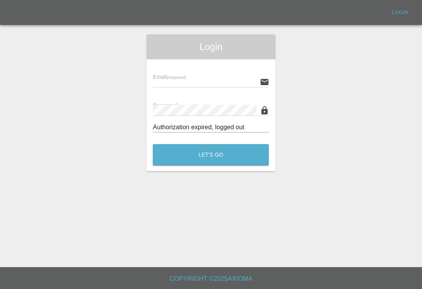
scroll to position [12, 0]
click at [211, 76] on input "text" at bounding box center [204, 81] width 103 height 11
type input "[EMAIL_ADDRESS][DOMAIN_NAME]"
click at [210, 144] on button "Let's Go" at bounding box center [211, 154] width 116 height 21
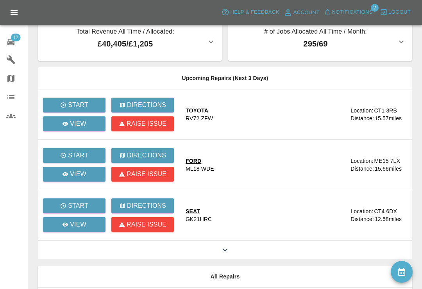
click at [331, 16] on button "Notifications" at bounding box center [347, 12] width 53 height 12
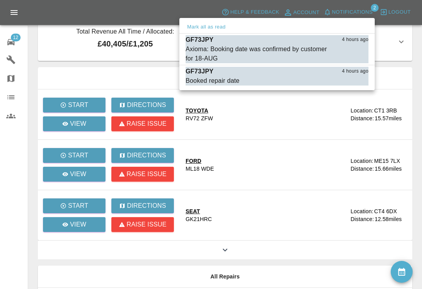
click at [16, 194] on div at bounding box center [211, 144] width 422 height 289
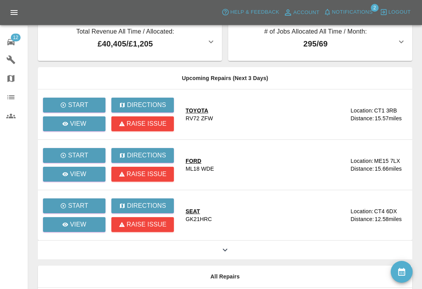
click at [21, 38] on div "12" at bounding box center [17, 41] width 22 height 11
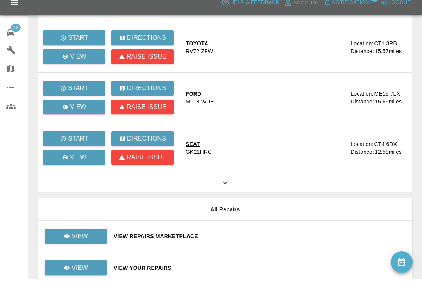
scroll to position [93, 0]
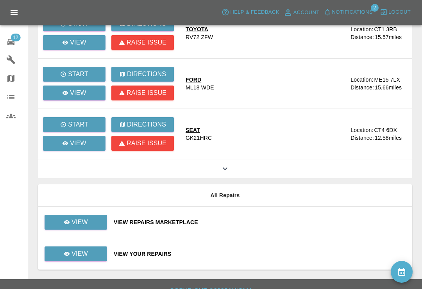
click at [269, 226] on div "View Repairs Marketplace" at bounding box center [260, 222] width 292 height 8
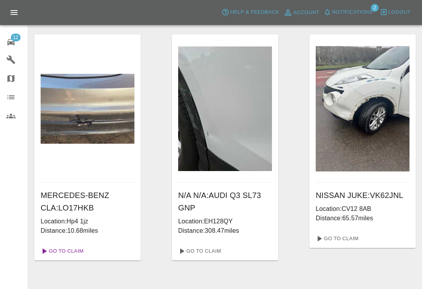
click at [82, 253] on link "Go To Claim" at bounding box center [61, 251] width 48 height 12
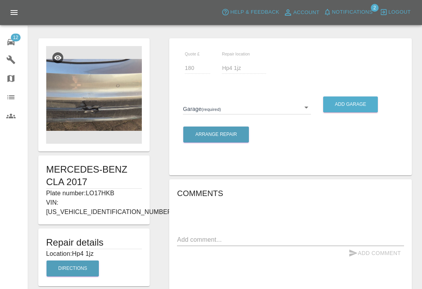
click at [18, 50] on link "Garages" at bounding box center [14, 59] width 28 height 19
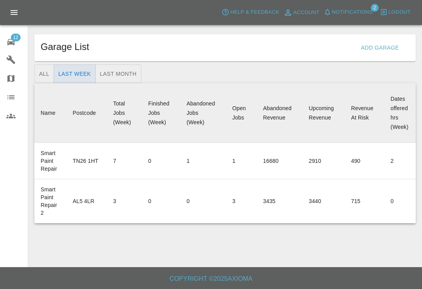
click at [12, 43] on icon at bounding box center [10, 42] width 7 height 6
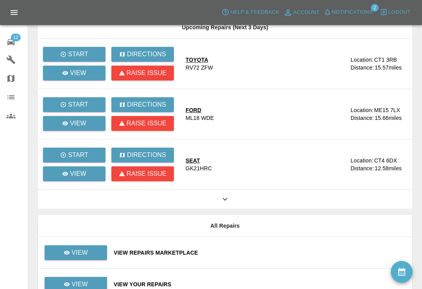
scroll to position [93, 0]
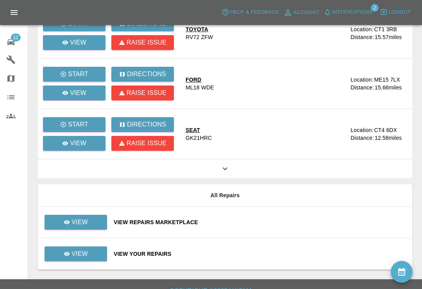
click at [274, 230] on td "View Repairs Marketplace" at bounding box center [259, 223] width 304 height 32
click at [286, 226] on div "View Repairs Marketplace" at bounding box center [260, 222] width 292 height 8
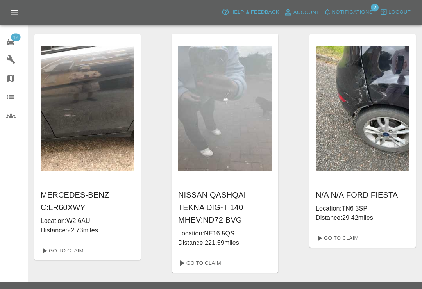
scroll to position [772, 0]
click at [348, 244] on link "Go To Claim" at bounding box center [336, 238] width 48 height 12
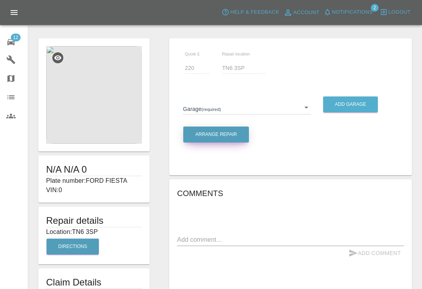
click at [220, 137] on button "Arrange Repair" at bounding box center [216, 134] width 66 height 16
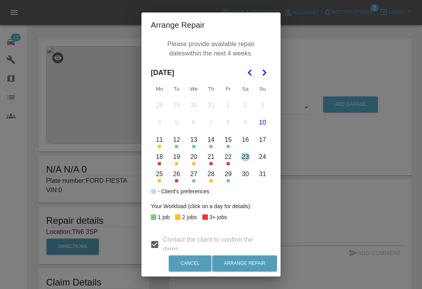
click at [322, 69] on div "Arrange Repair Please provide available repair dates within the next 4 weeks. […" at bounding box center [211, 144] width 422 height 289
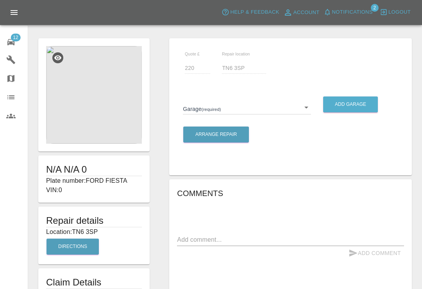
click at [301, 107] on body "Axioma Help & Feedback Account Notifications 2 Logout 12 Repair home Garages Ma…" at bounding box center [211, 235] width 422 height 471
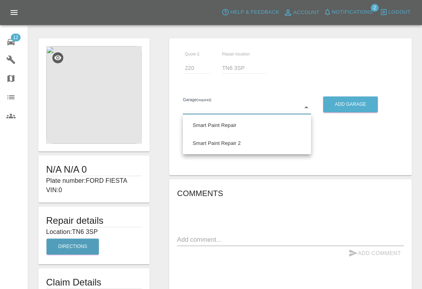
click at [244, 145] on li "Smart Paint Repair 2" at bounding box center [247, 143] width 124 height 18
type input "68777e42aa6a988063456d0d"
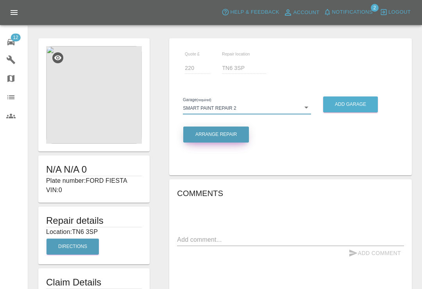
click at [240, 138] on button "Arrange Repair" at bounding box center [216, 134] width 66 height 16
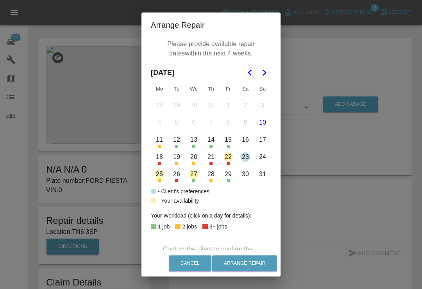
click at [387, 153] on div "Arrange Repair Please provide available repair dates within the next 4 weeks. […" at bounding box center [211, 144] width 422 height 289
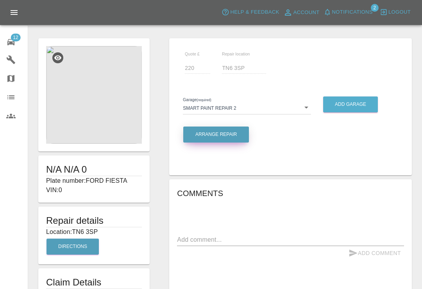
click at [230, 135] on button "Arrange Repair" at bounding box center [216, 134] width 66 height 16
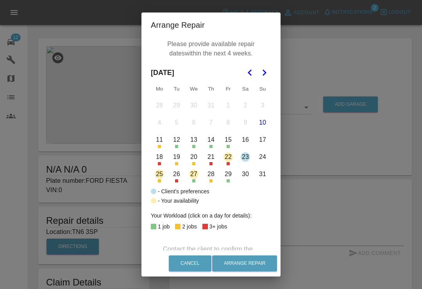
click at [178, 162] on button "19" at bounding box center [176, 157] width 16 height 16
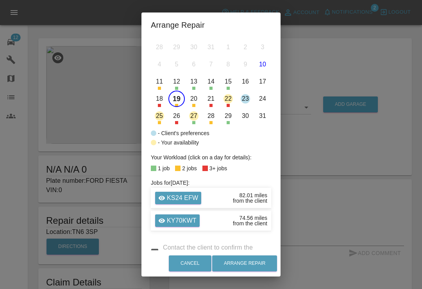
scroll to position [58, 0]
click at [194, 104] on button "20" at bounding box center [193, 99] width 16 height 16
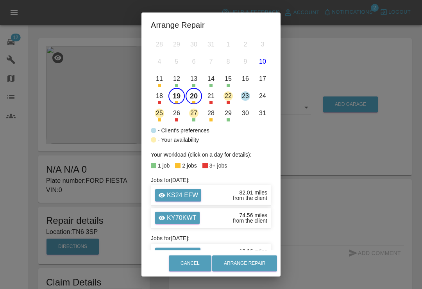
scroll to position [60, 0]
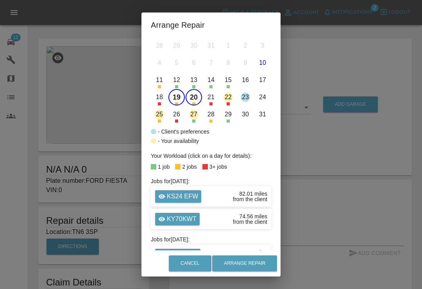
click at [194, 101] on button "20" at bounding box center [193, 97] width 16 height 16
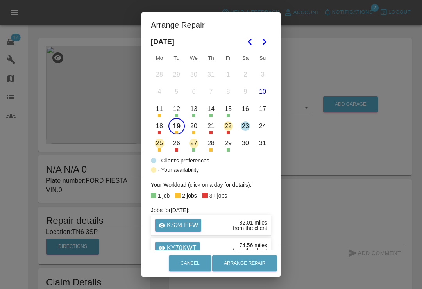
scroll to position [27, 0]
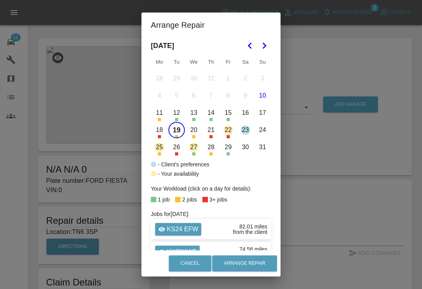
click at [198, 153] on button "27" at bounding box center [193, 147] width 16 height 16
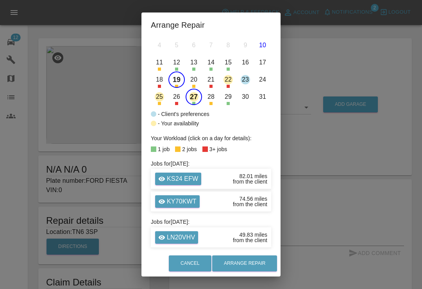
scroll to position [77, 0]
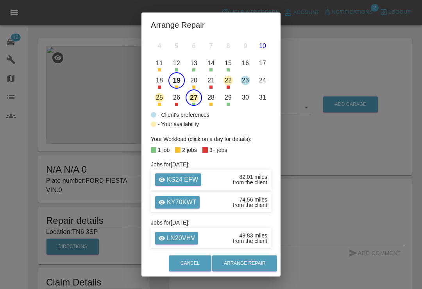
click at [230, 104] on button "29" at bounding box center [228, 97] width 16 height 16
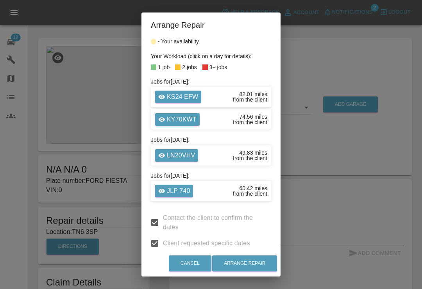
scroll to position [159, 0]
click at [253, 271] on button "Arrange Repair" at bounding box center [244, 263] width 65 height 16
